Goal: Check status: Check status

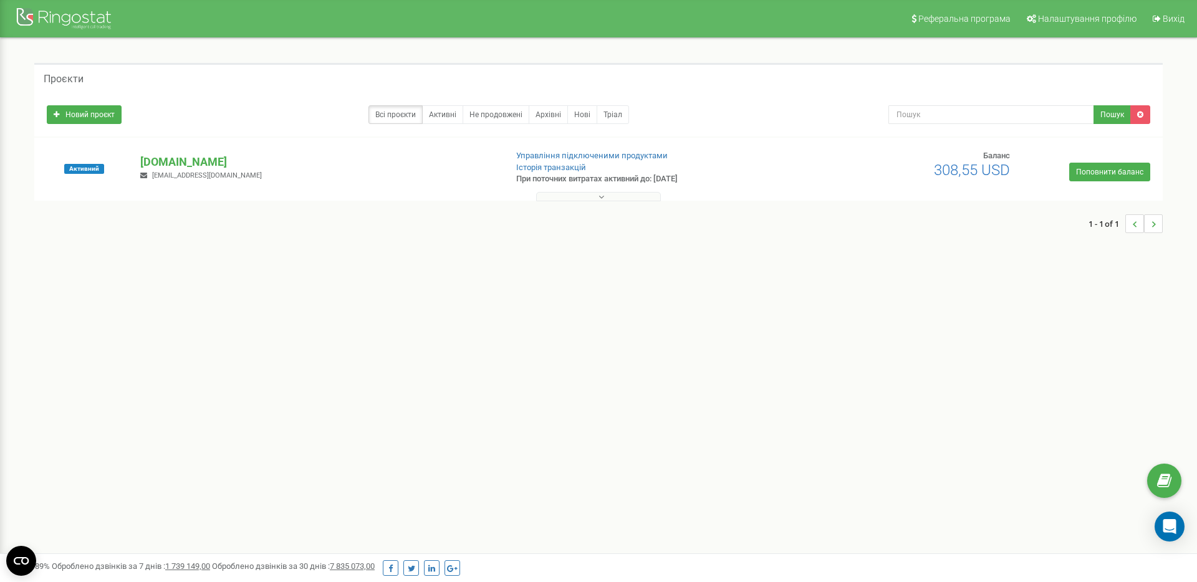
click at [607, 196] on button at bounding box center [598, 196] width 125 height 9
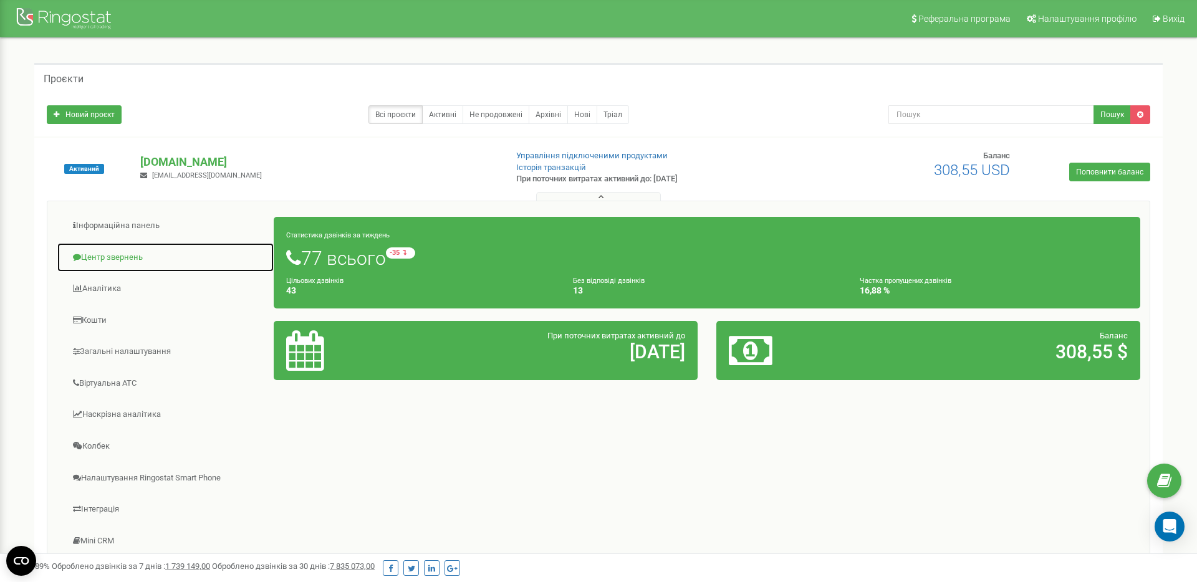
click at [112, 257] on link "Центр звернень" at bounding box center [166, 258] width 218 height 31
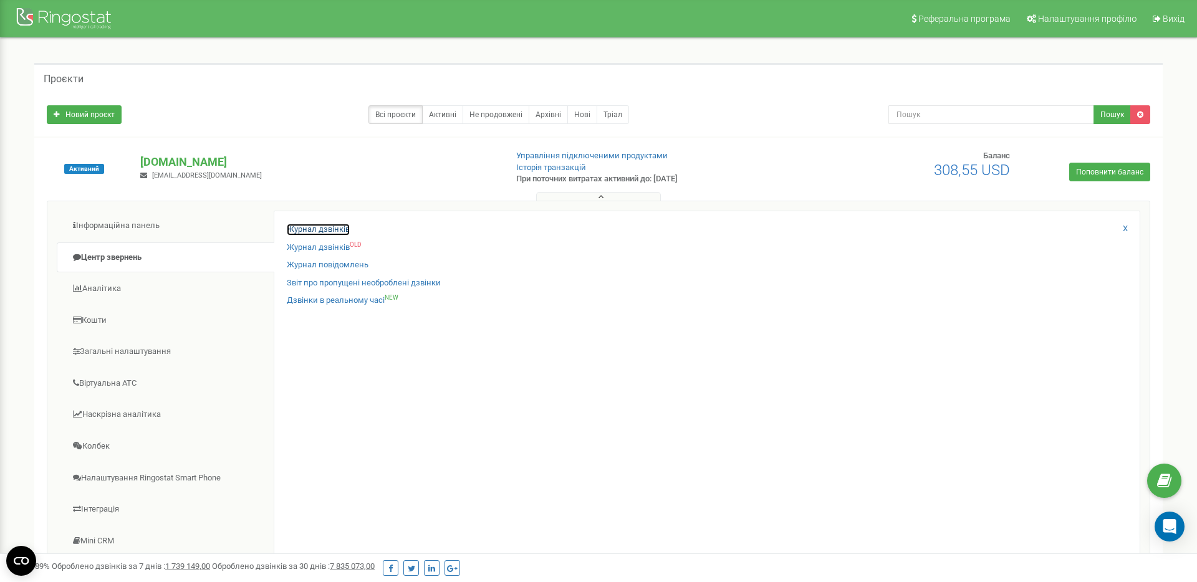
click at [337, 230] on link "Журнал дзвінків" at bounding box center [318, 230] width 63 height 12
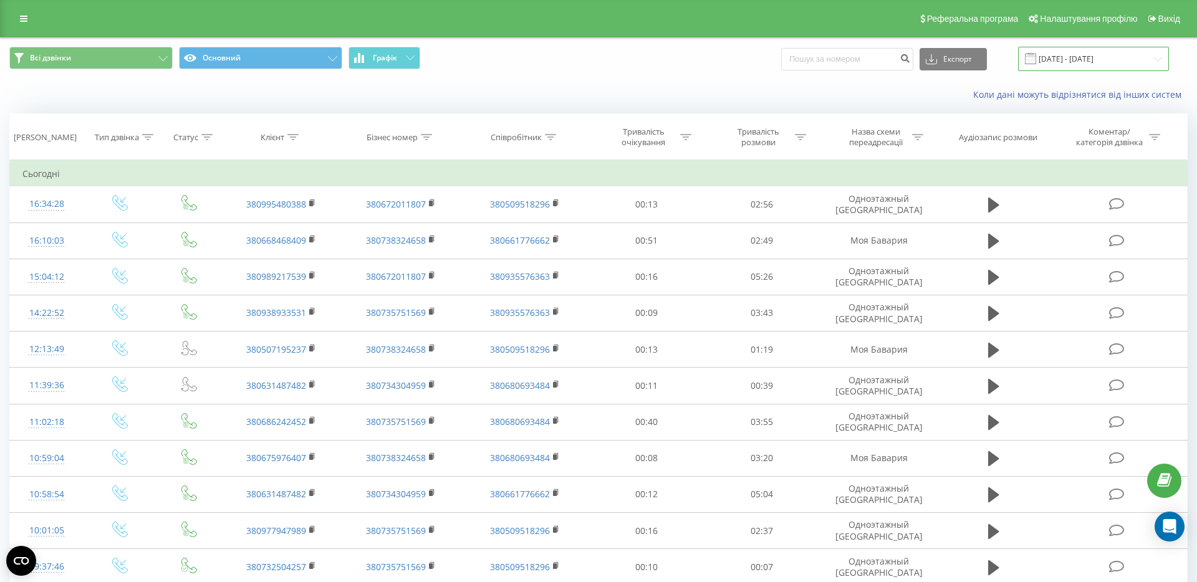
click at [1103, 57] on input "[DATE] - [DATE]" at bounding box center [1093, 59] width 151 height 24
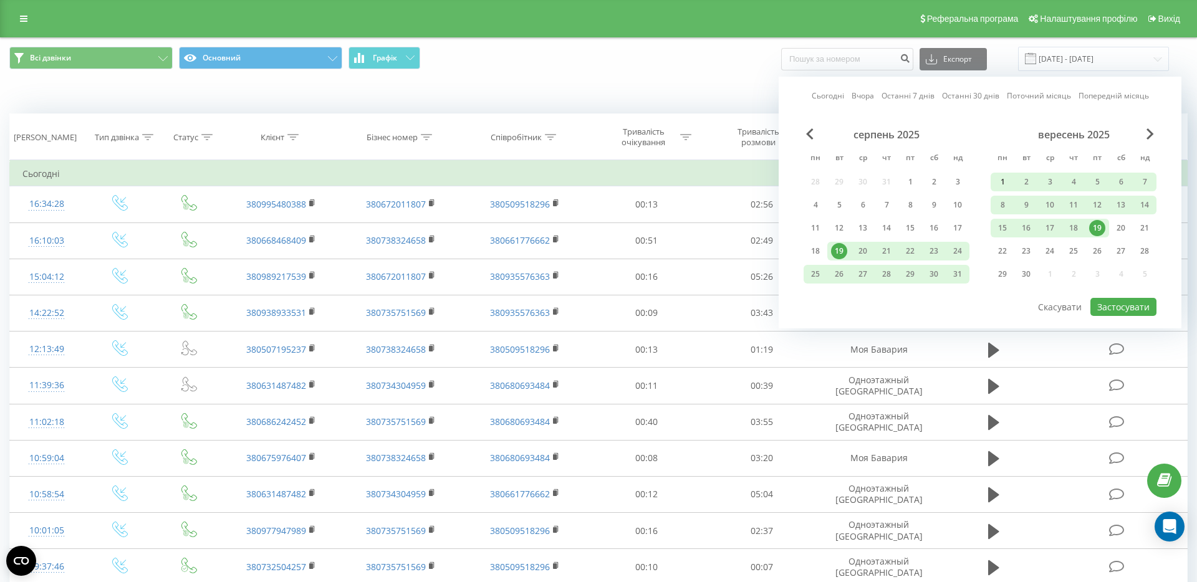
click at [1001, 183] on div "1" at bounding box center [1002, 182] width 16 height 16
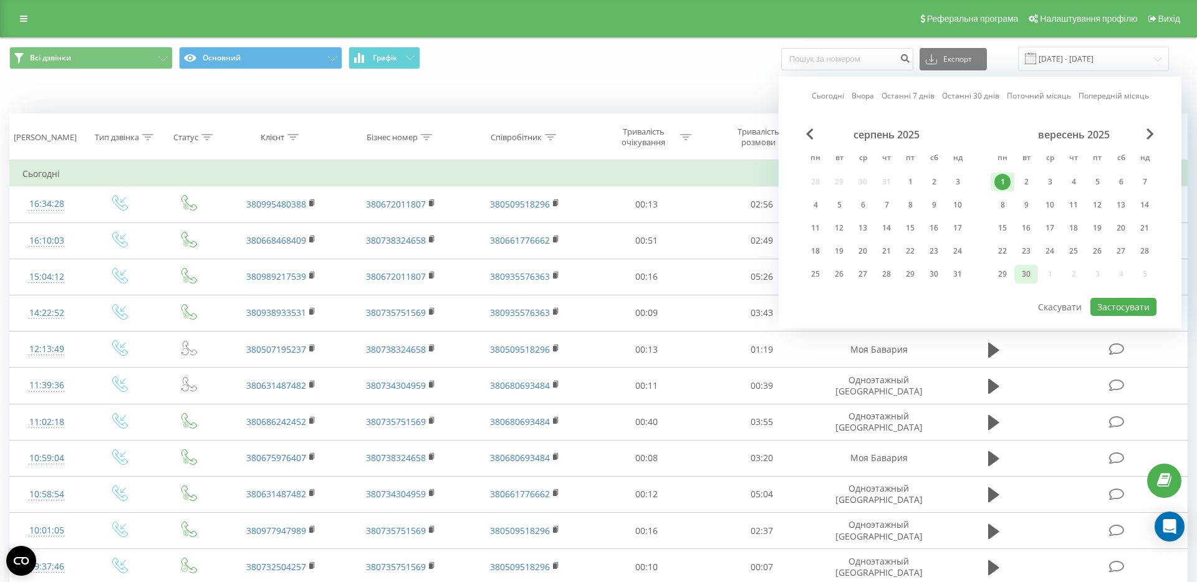
click at [1036, 274] on div "30" at bounding box center [1026, 274] width 24 height 19
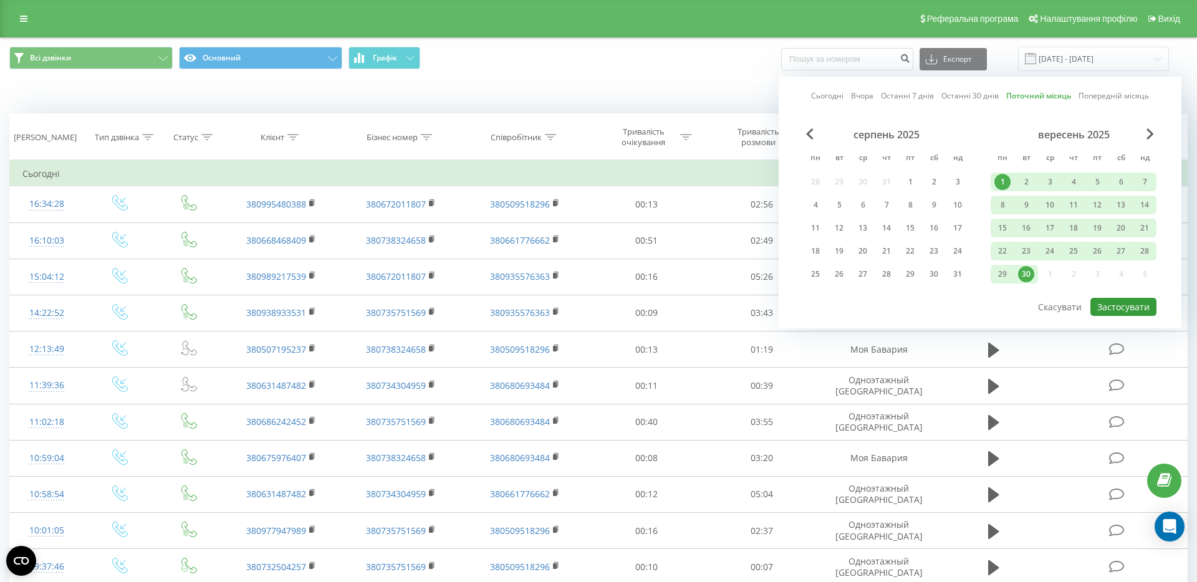
click at [1118, 303] on button "Застосувати" at bounding box center [1123, 307] width 66 height 18
type input "01.09.2025 - 30.09.2025"
